Goal: Task Accomplishment & Management: Manage account settings

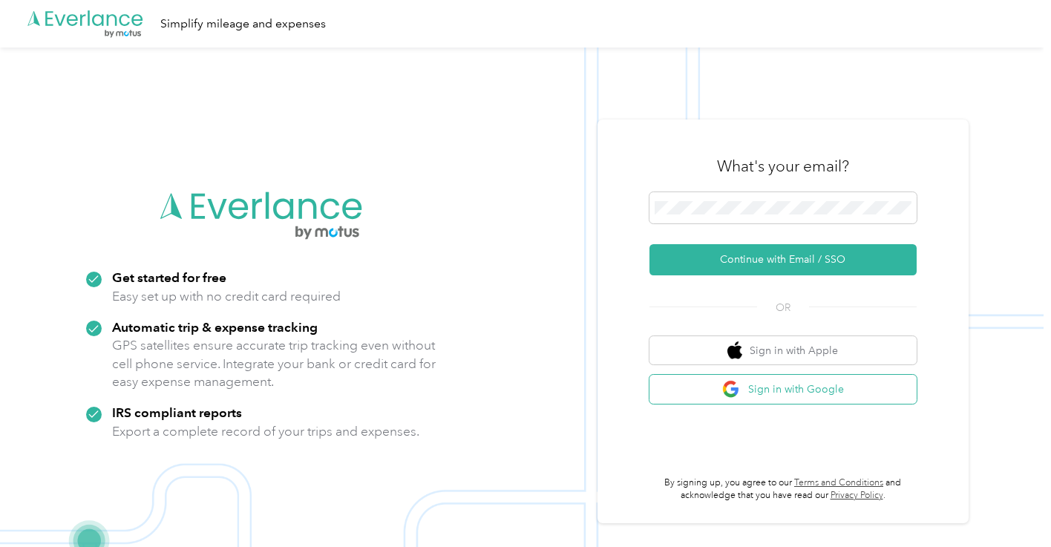
click at [771, 382] on button "Sign in with Google" at bounding box center [783, 389] width 267 height 29
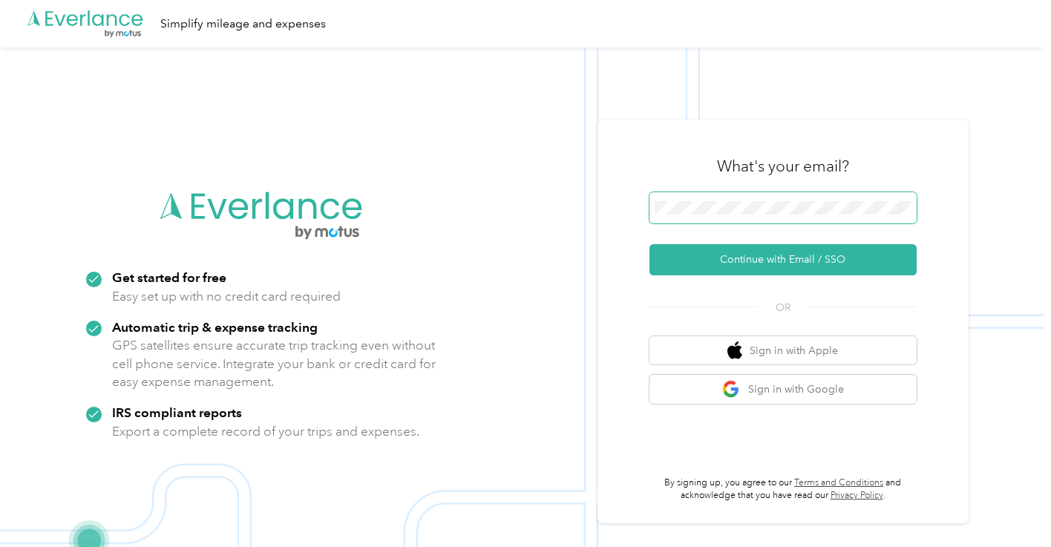
click at [725, 198] on span at bounding box center [783, 207] width 267 height 31
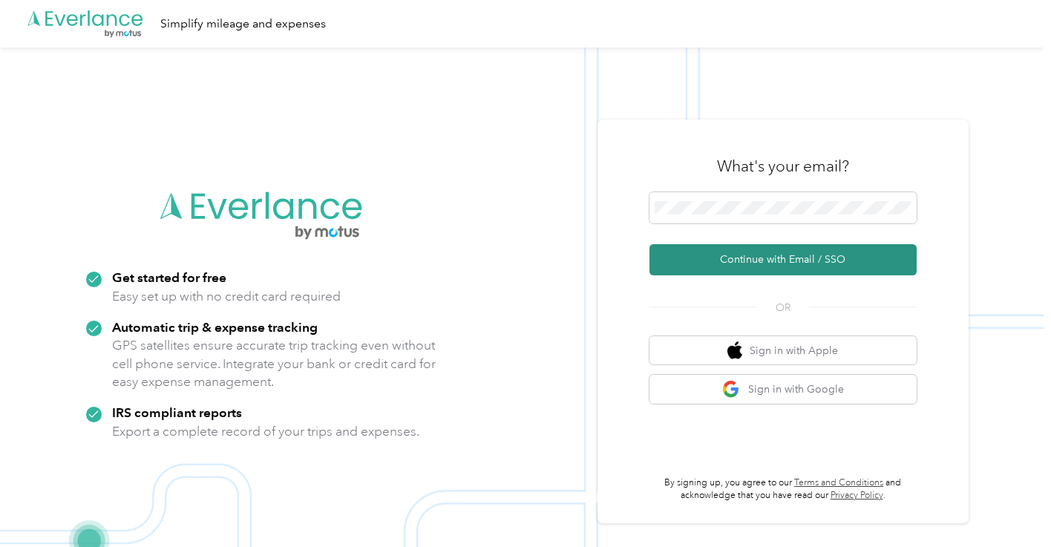
click at [767, 267] on button "Continue with Email / SSO" at bounding box center [783, 259] width 267 height 31
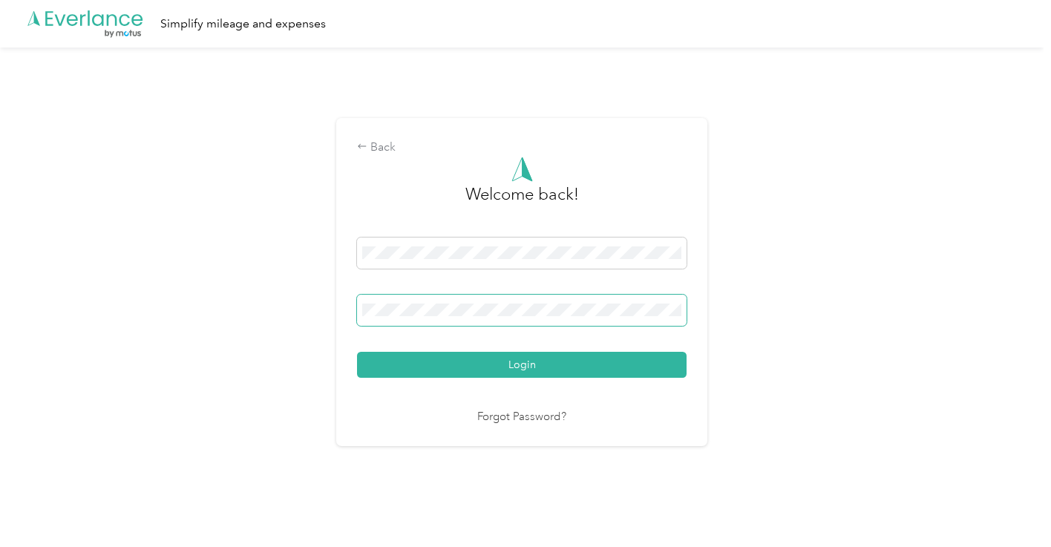
click at [357, 352] on button "Login" at bounding box center [522, 365] width 330 height 26
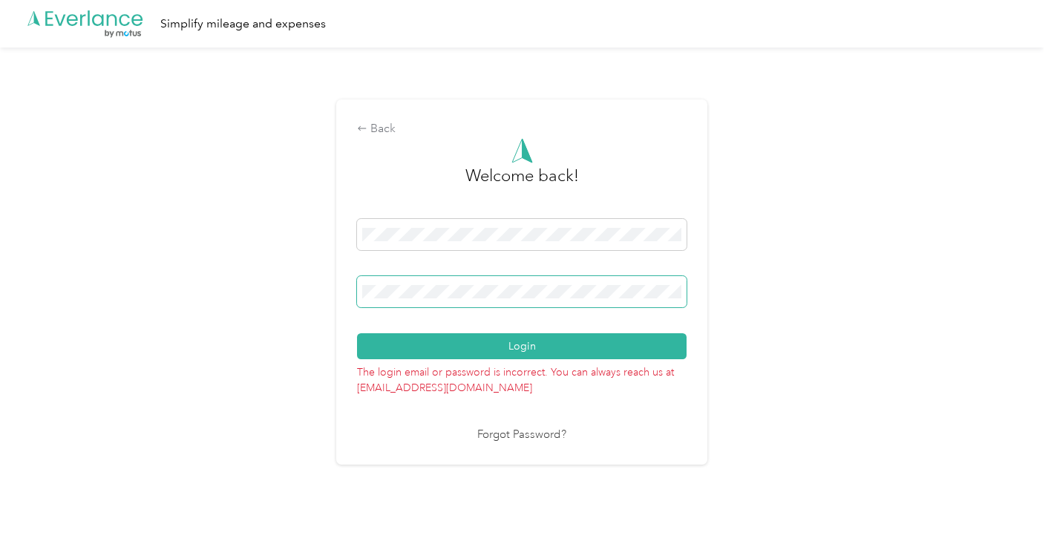
click at [357, 333] on button "Login" at bounding box center [522, 346] width 330 height 26
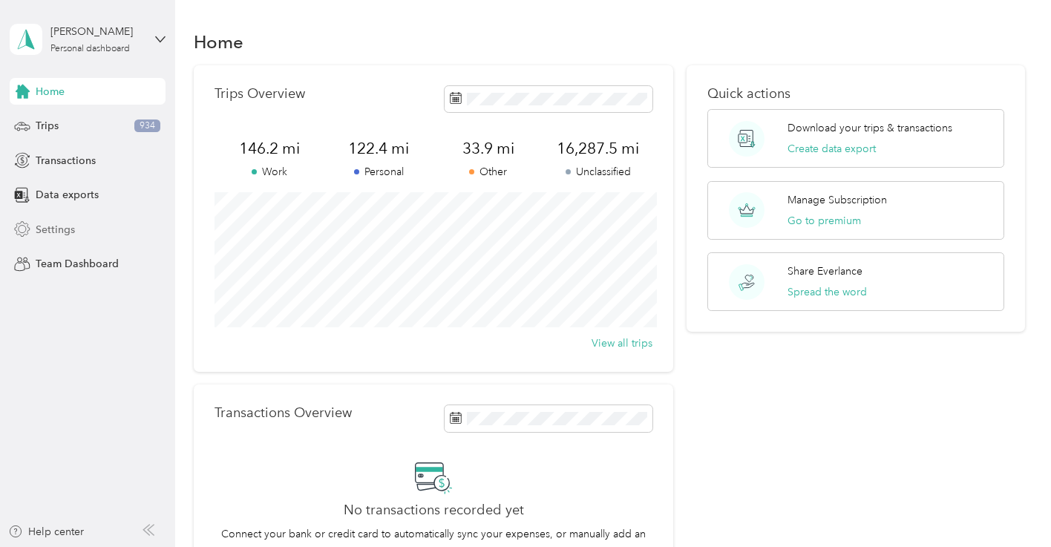
click at [59, 231] on span "Settings" at bounding box center [55, 230] width 39 height 16
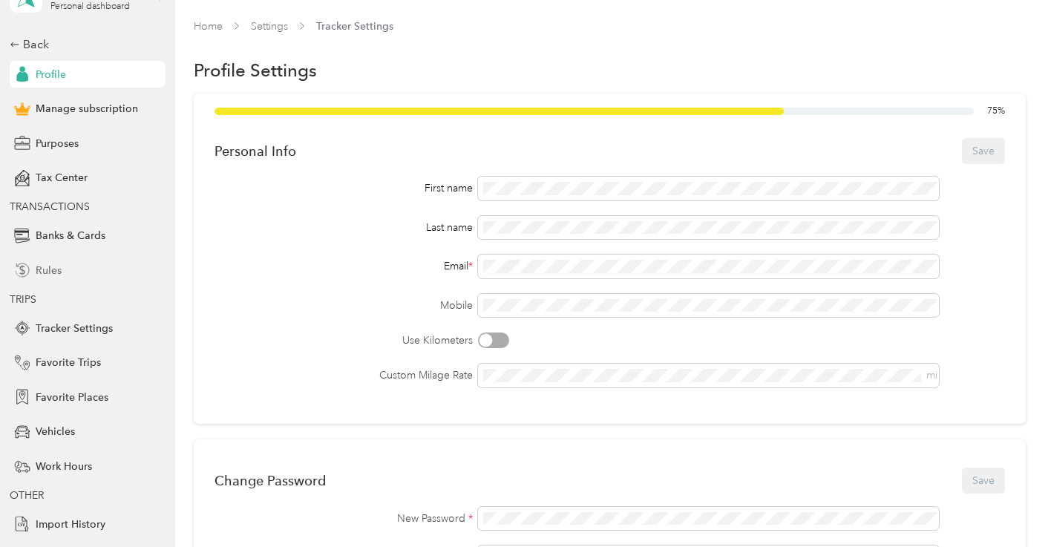
scroll to position [49, 0]
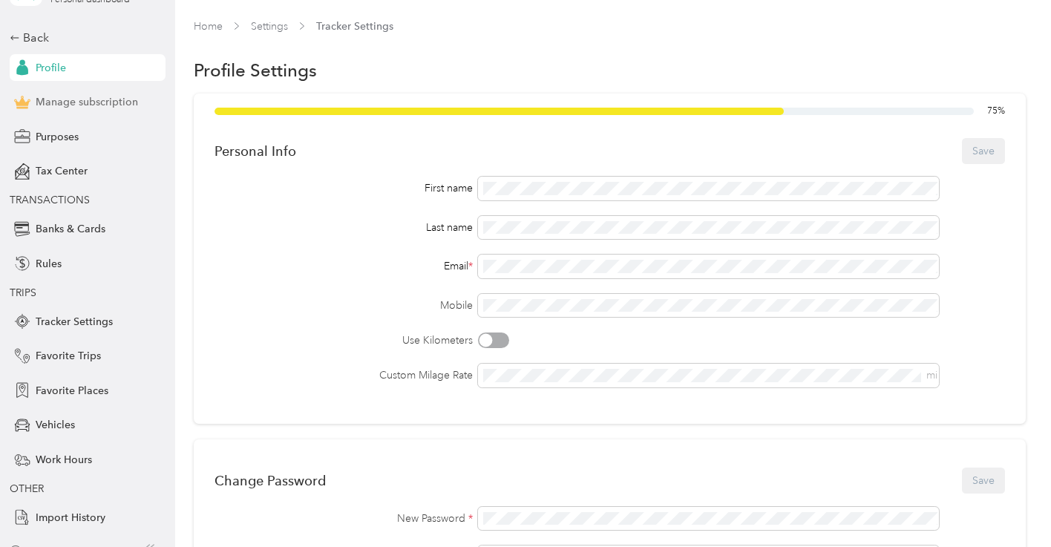
click at [114, 97] on span "Manage subscription" at bounding box center [87, 102] width 102 height 16
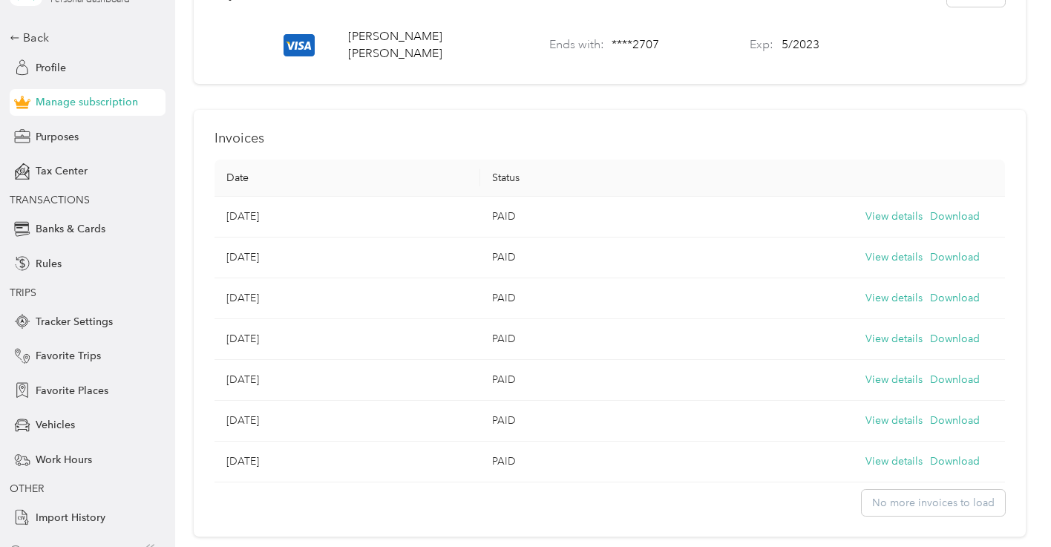
scroll to position [578, 0]
